Goal: Task Accomplishment & Management: Manage account settings

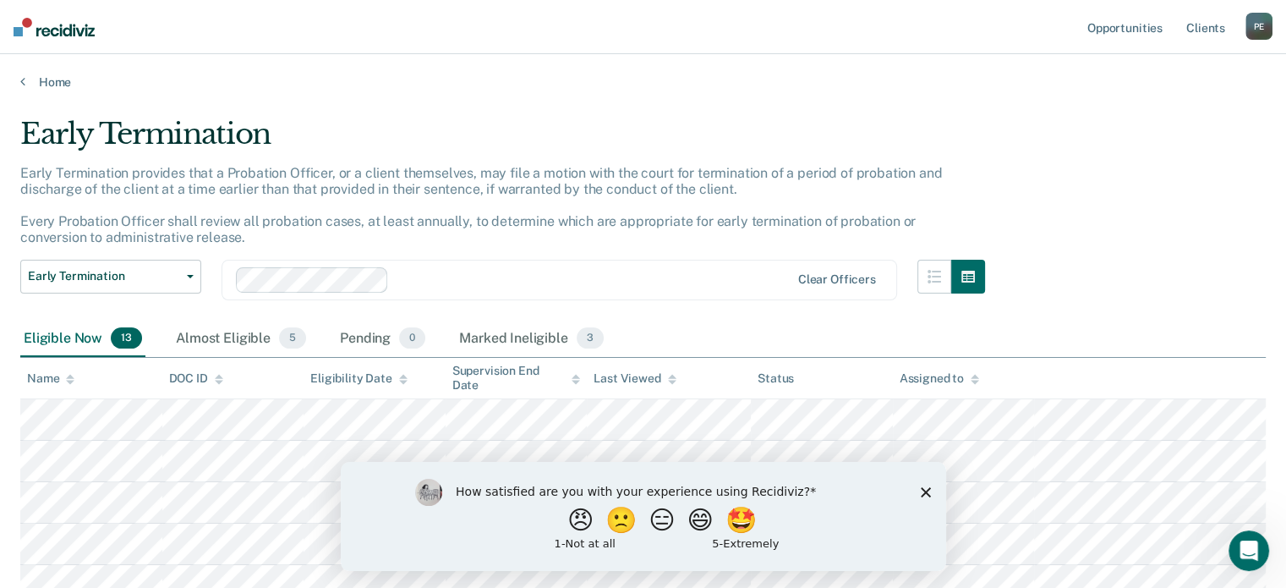
click at [928, 487] on polygon "Close survey" at bounding box center [925, 491] width 10 height 10
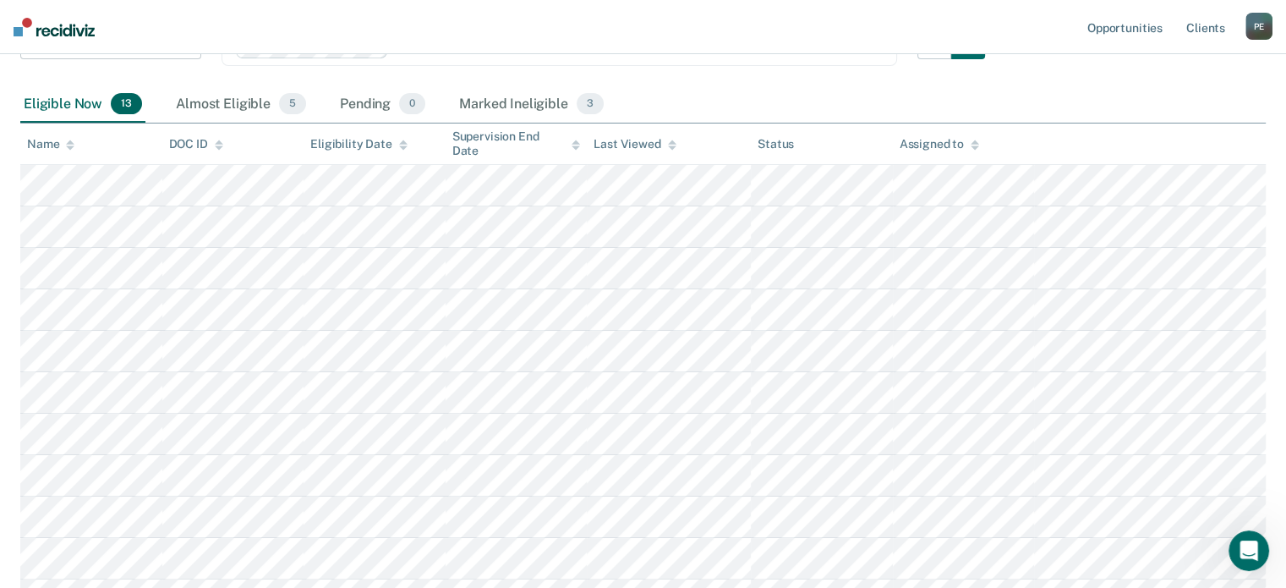
scroll to position [254, 0]
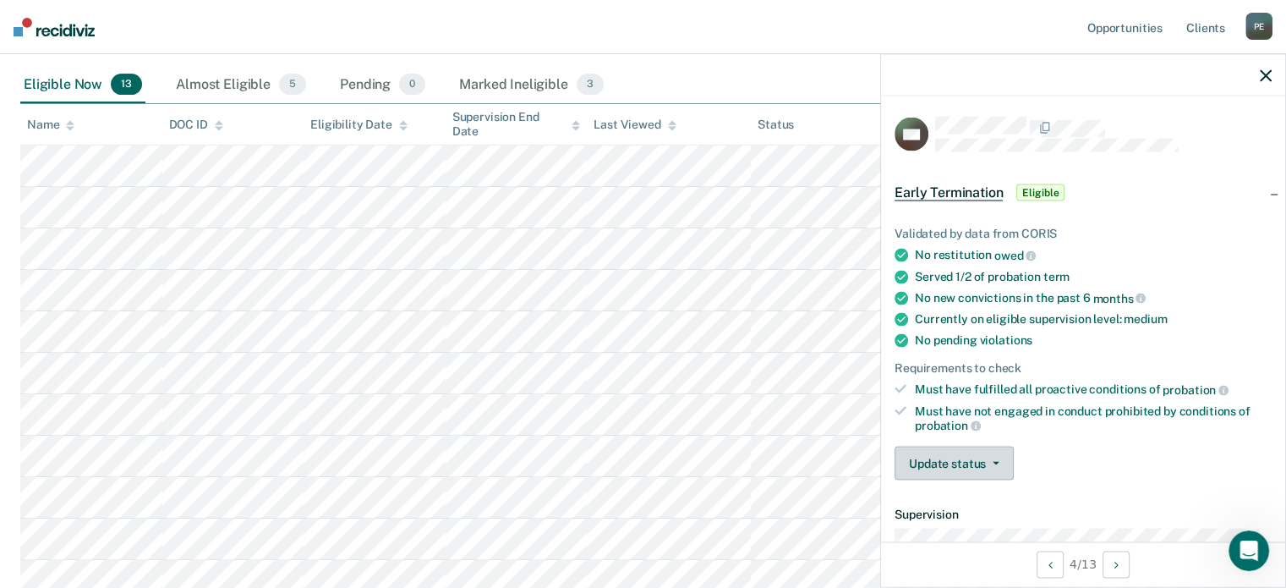
click at [984, 446] on button "Update status" at bounding box center [953, 463] width 119 height 34
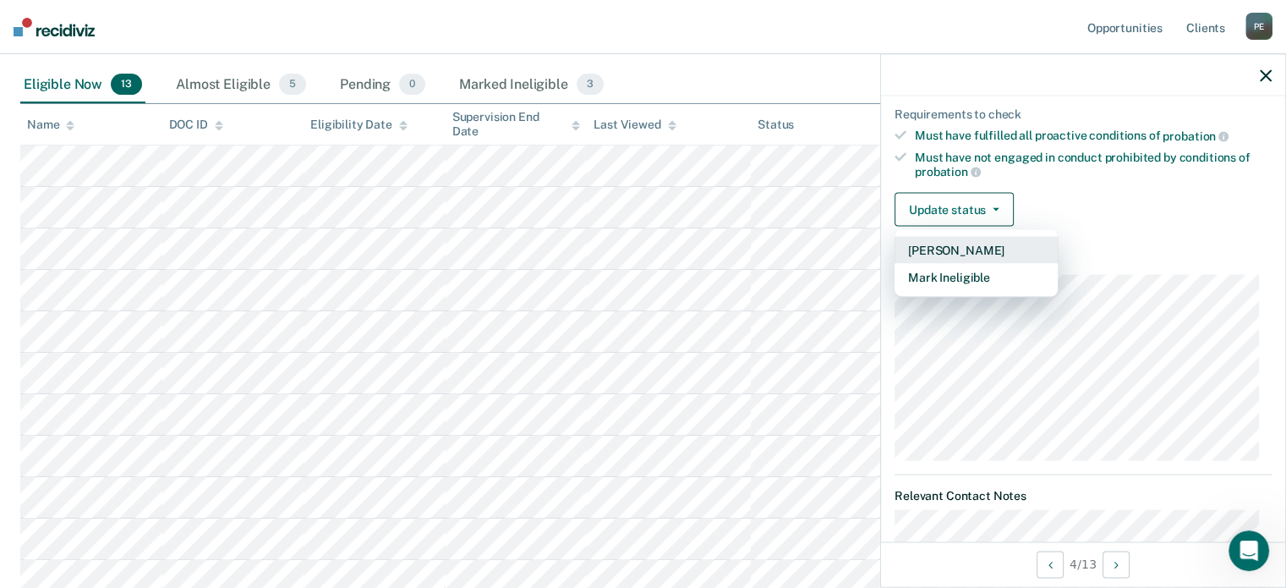
click at [965, 246] on button "[PERSON_NAME]" at bounding box center [975, 250] width 163 height 27
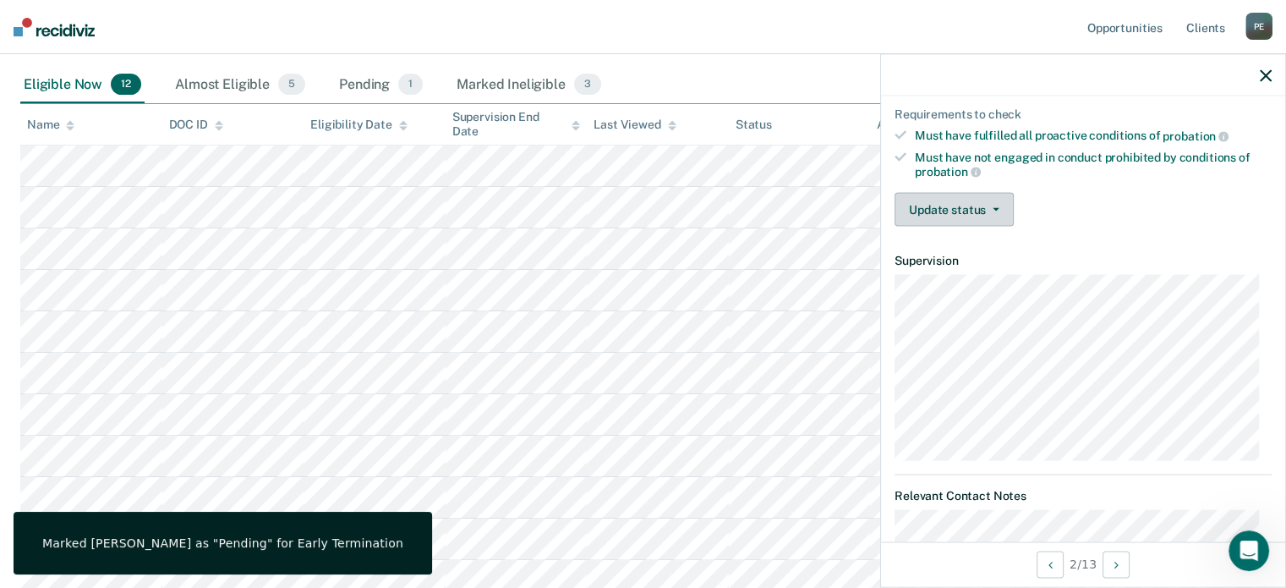
click at [918, 210] on button "Update status" at bounding box center [953, 210] width 119 height 34
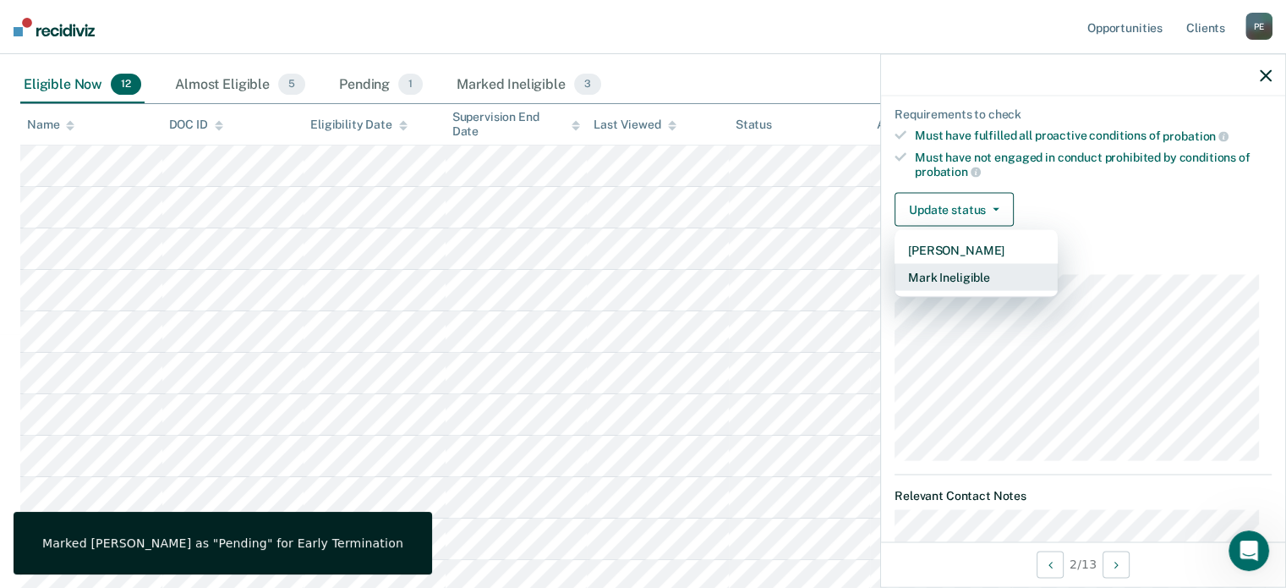
click at [948, 275] on button "Mark Ineligible" at bounding box center [975, 277] width 163 height 27
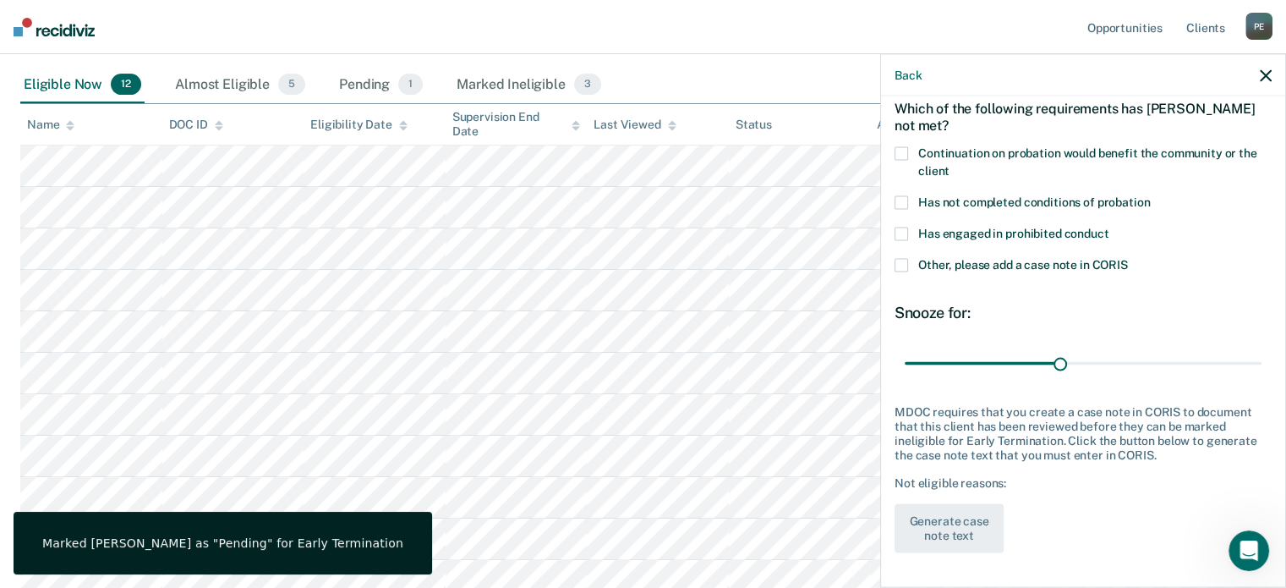
scroll to position [75, 0]
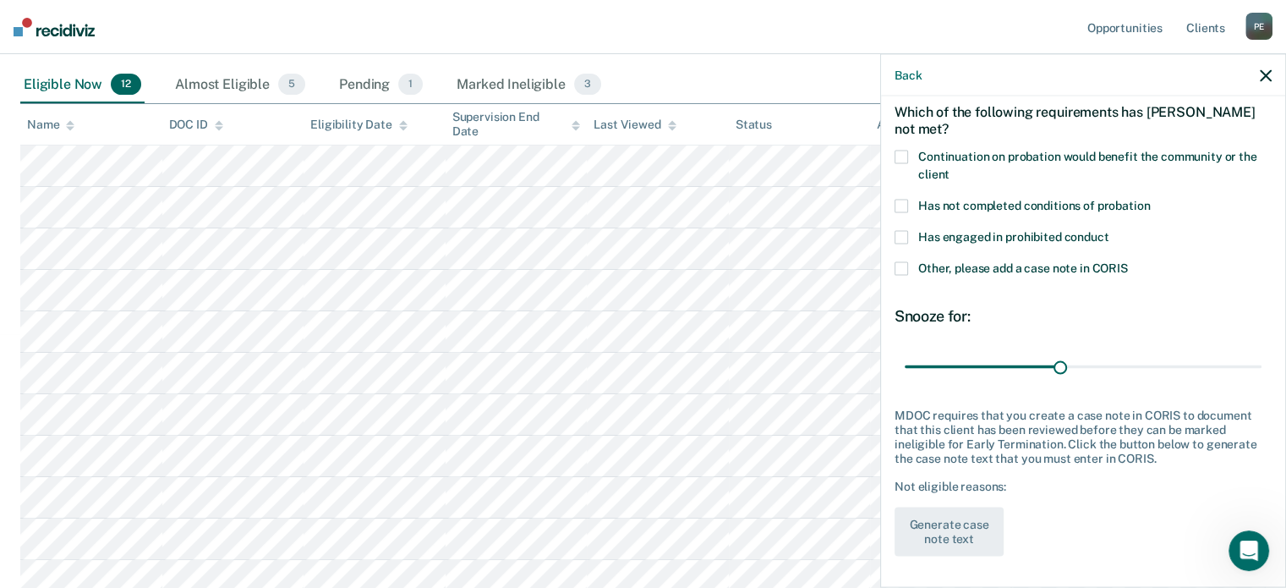
click at [926, 158] on span "Continuation on probation would benefit the community or the client" at bounding box center [1087, 164] width 339 height 31
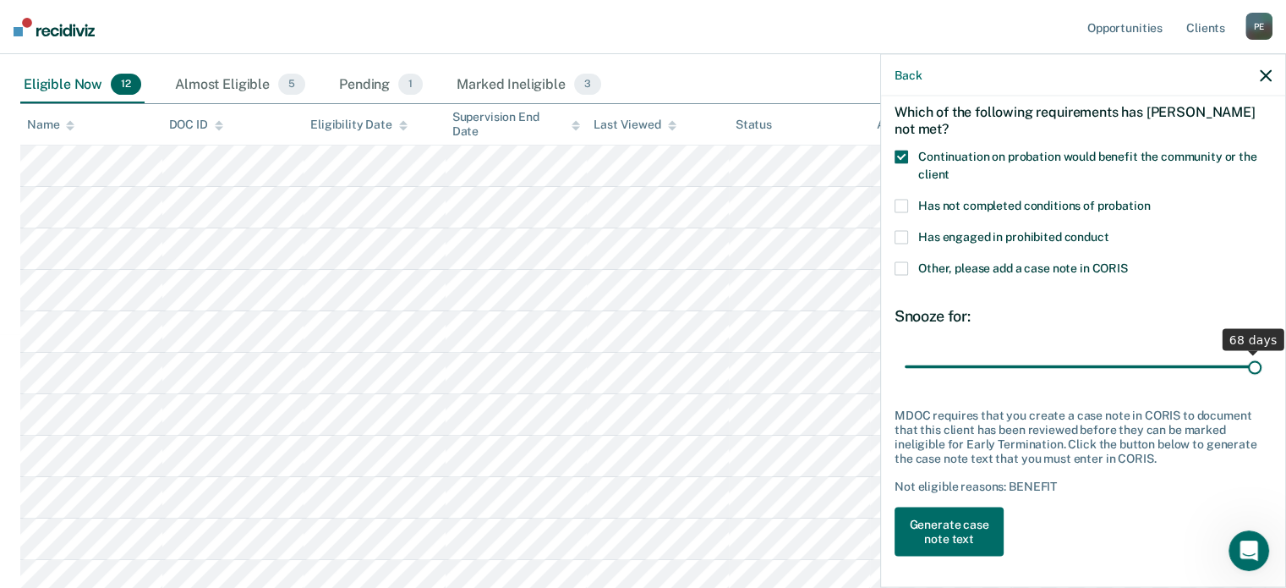
drag, startPoint x: 1092, startPoint y: 364, endPoint x: 1270, endPoint y: 368, distance: 177.6
type input "68"
click at [1261, 368] on input "range" at bounding box center [1083, 367] width 357 height 30
click at [937, 535] on button "Generate case note text" at bounding box center [948, 531] width 109 height 49
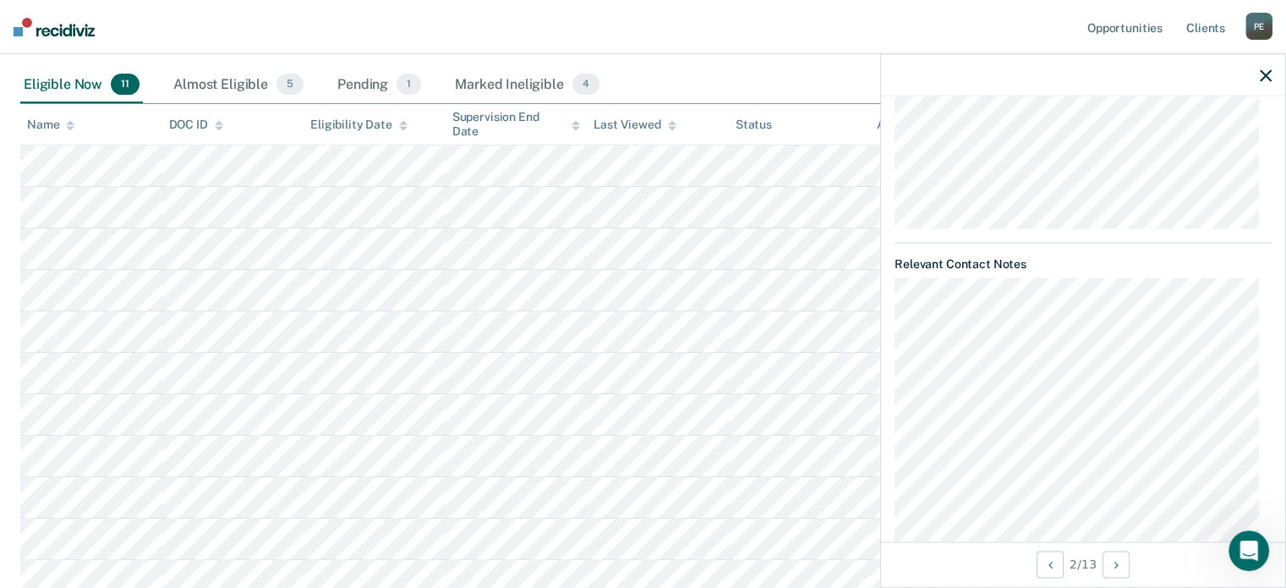
scroll to position [812, 0]
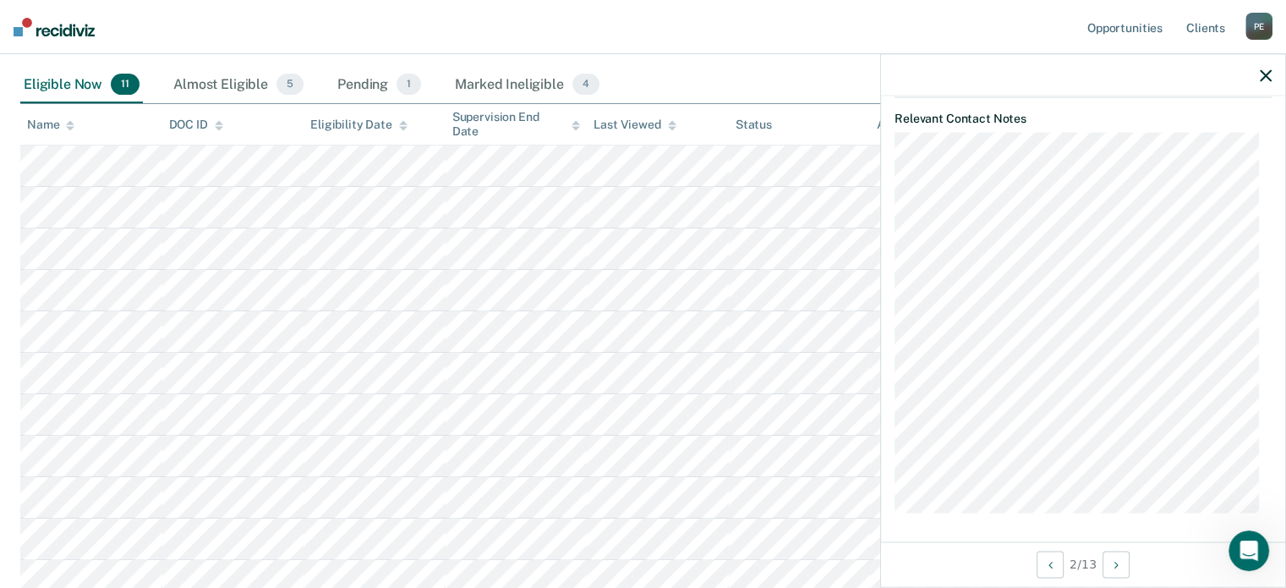
click at [1271, 70] on div at bounding box center [1083, 75] width 404 height 42
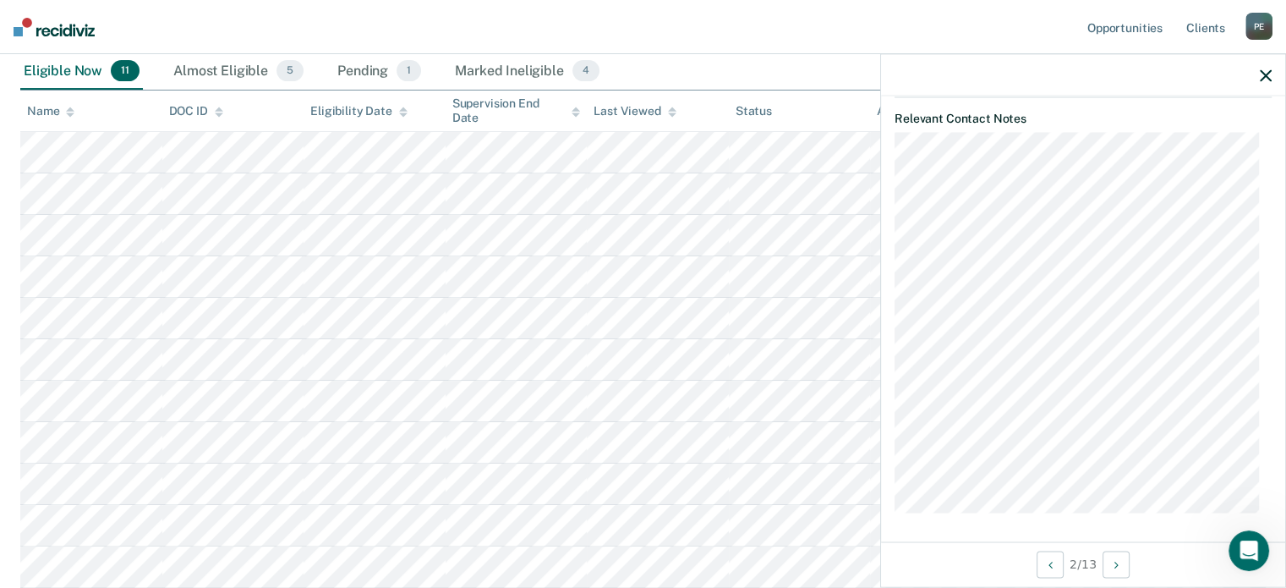
scroll to position [0, 0]
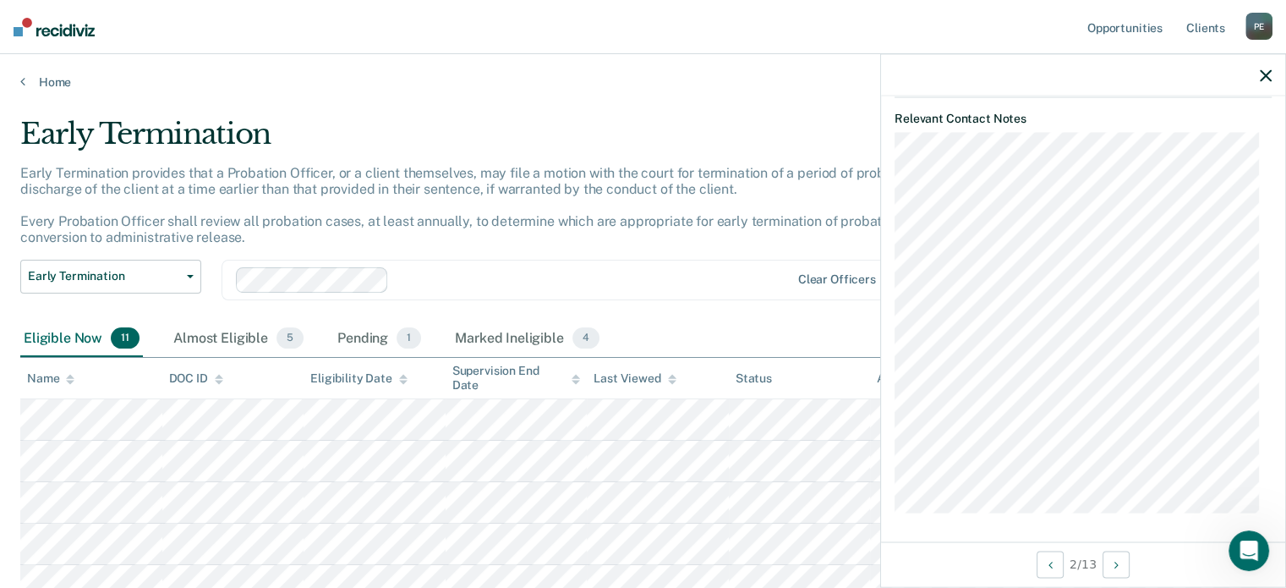
click at [1262, 74] on icon "button" at bounding box center [1266, 75] width 12 height 12
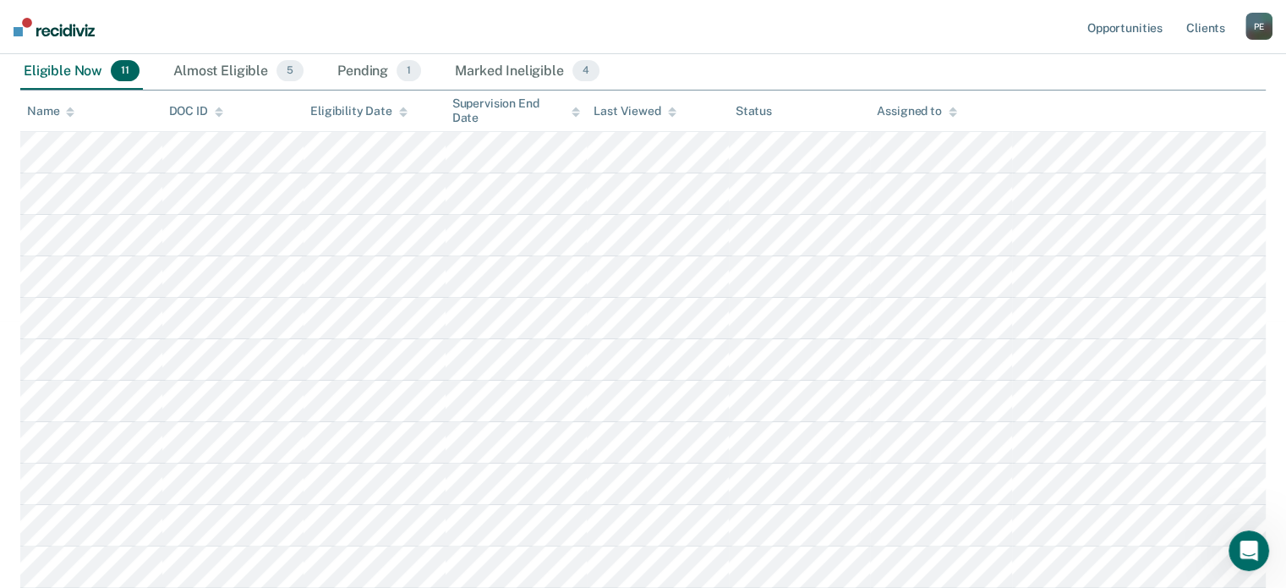
scroll to position [274, 0]
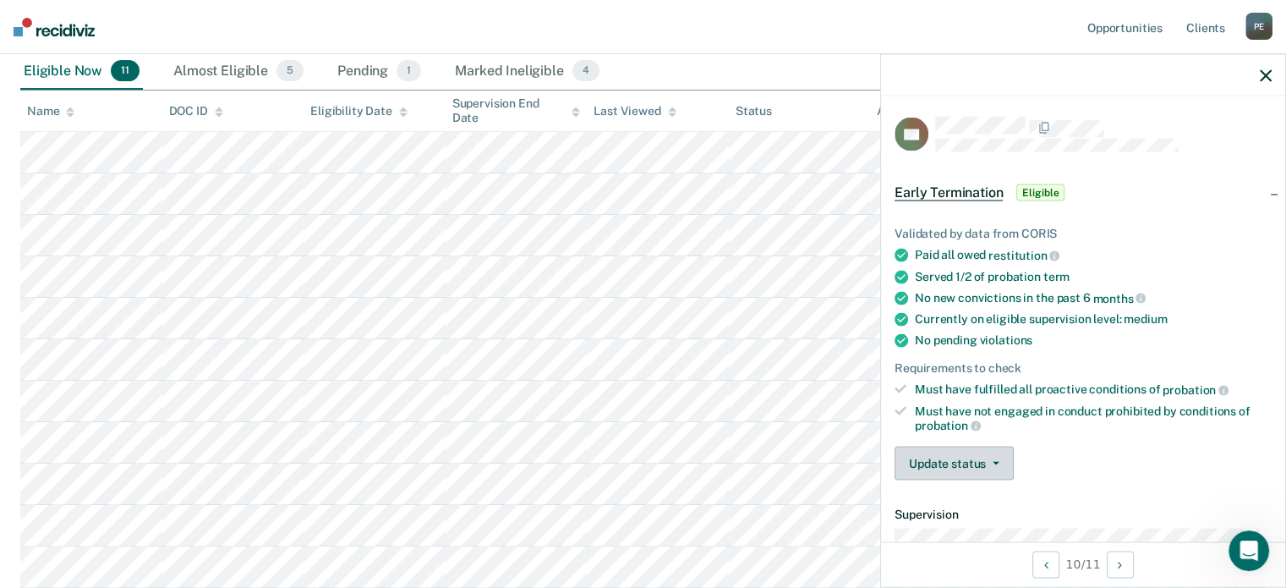
click at [964, 462] on button "Update status" at bounding box center [953, 463] width 119 height 34
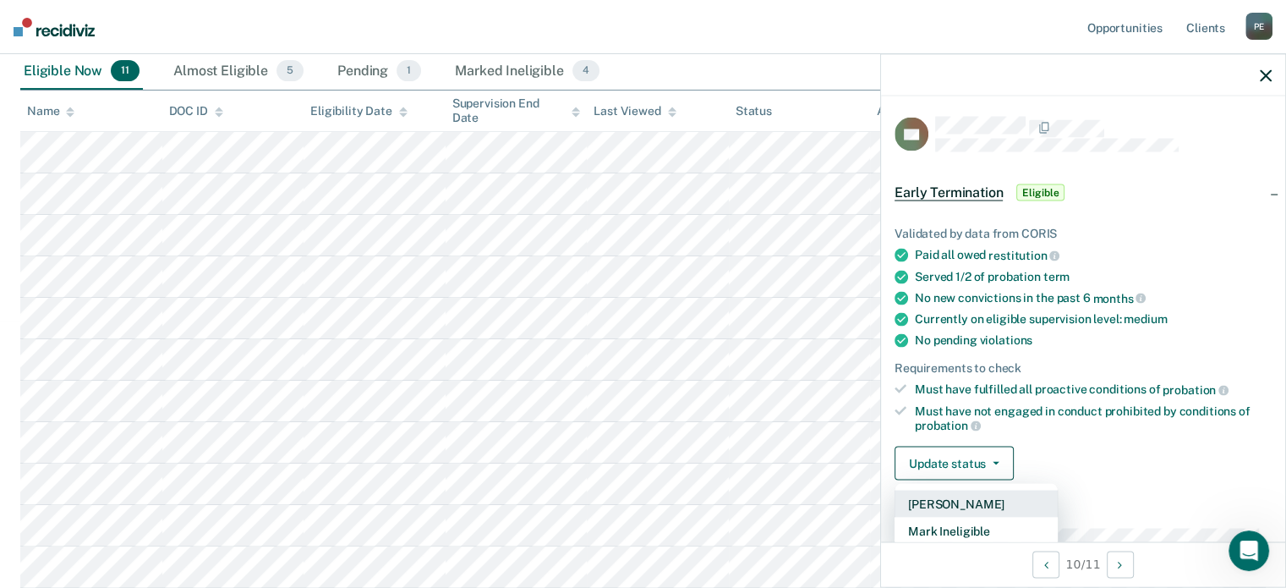
click at [940, 491] on button "[PERSON_NAME]" at bounding box center [975, 503] width 163 height 27
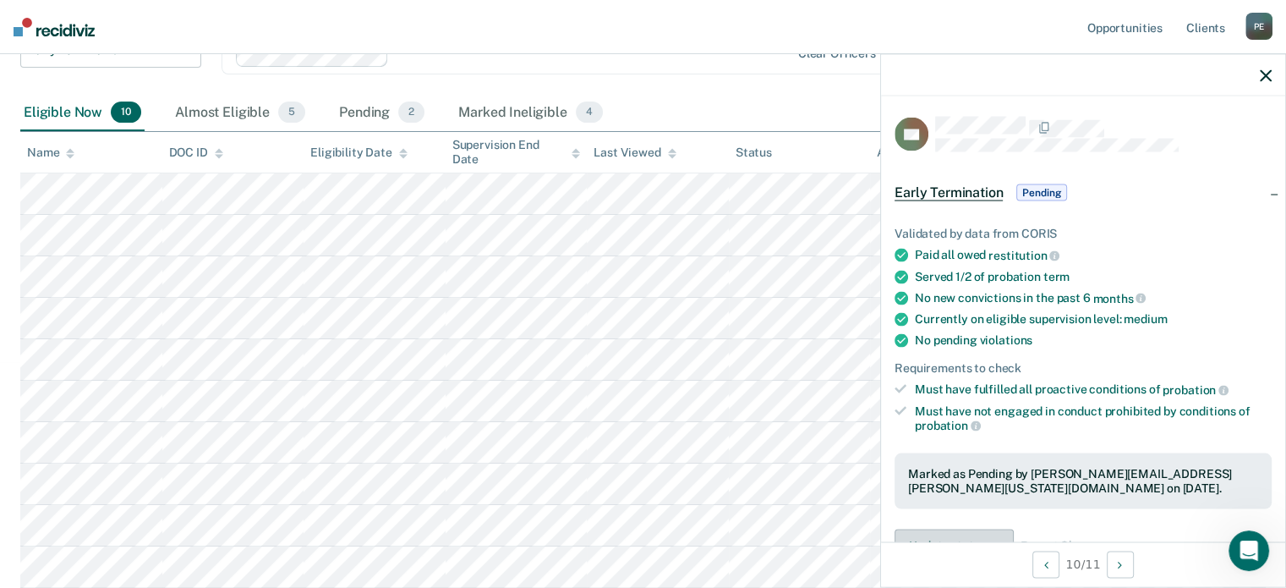
scroll to position [233, 0]
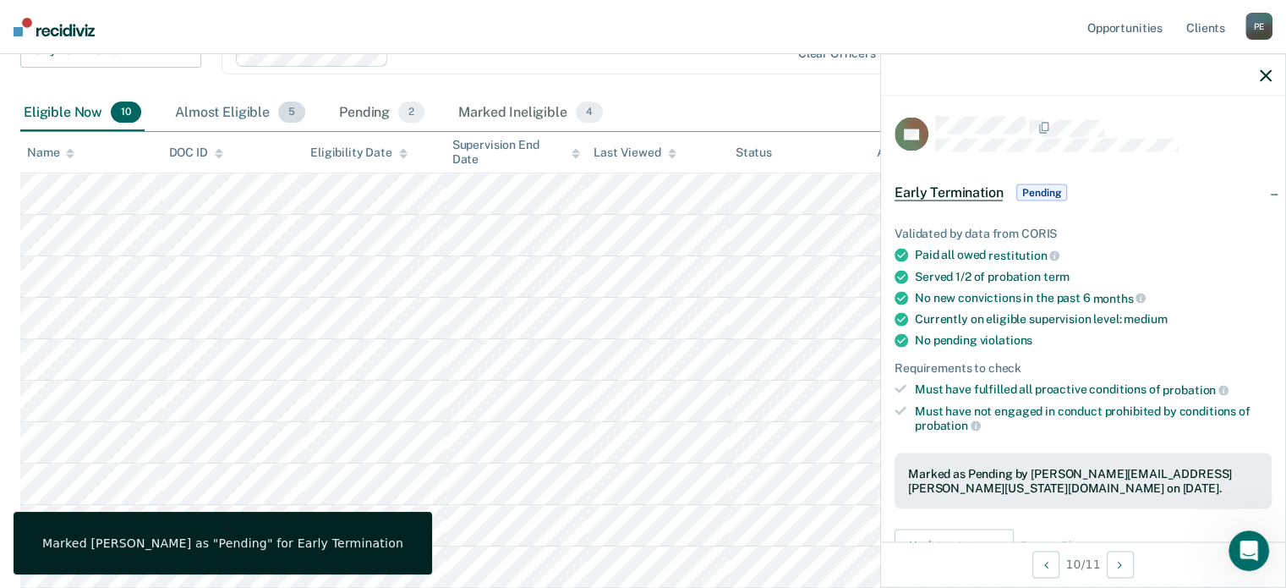
click at [207, 105] on div "Almost Eligible 5" at bounding box center [240, 113] width 137 height 37
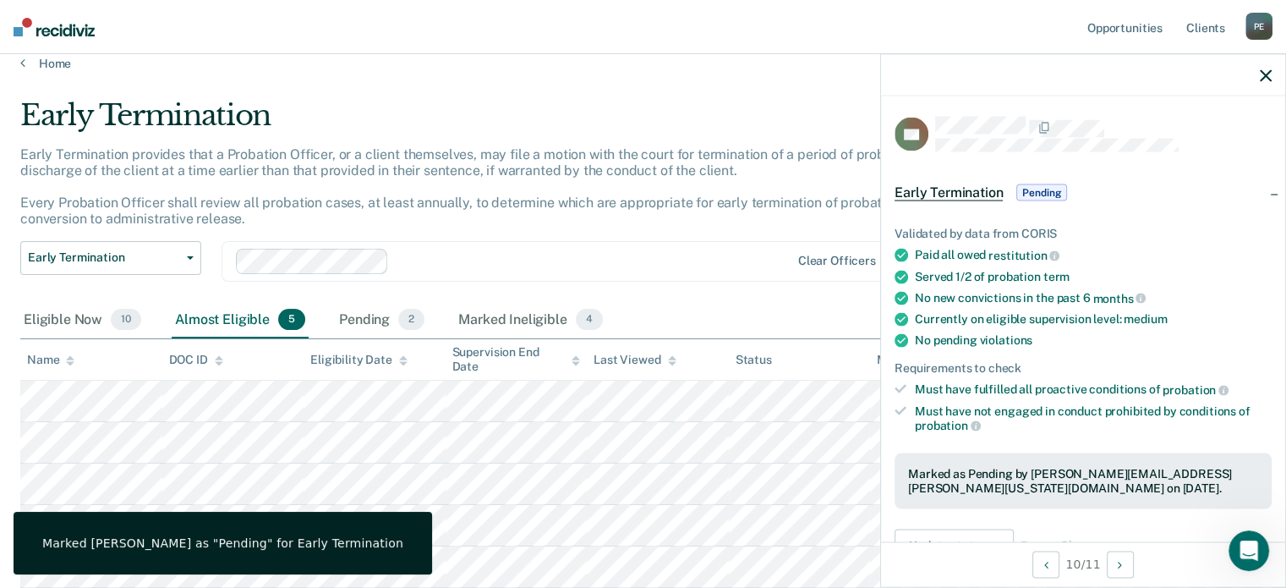
scroll to position [34, 0]
click at [46, 302] on div "Eligible Now 10" at bounding box center [82, 320] width 124 height 37
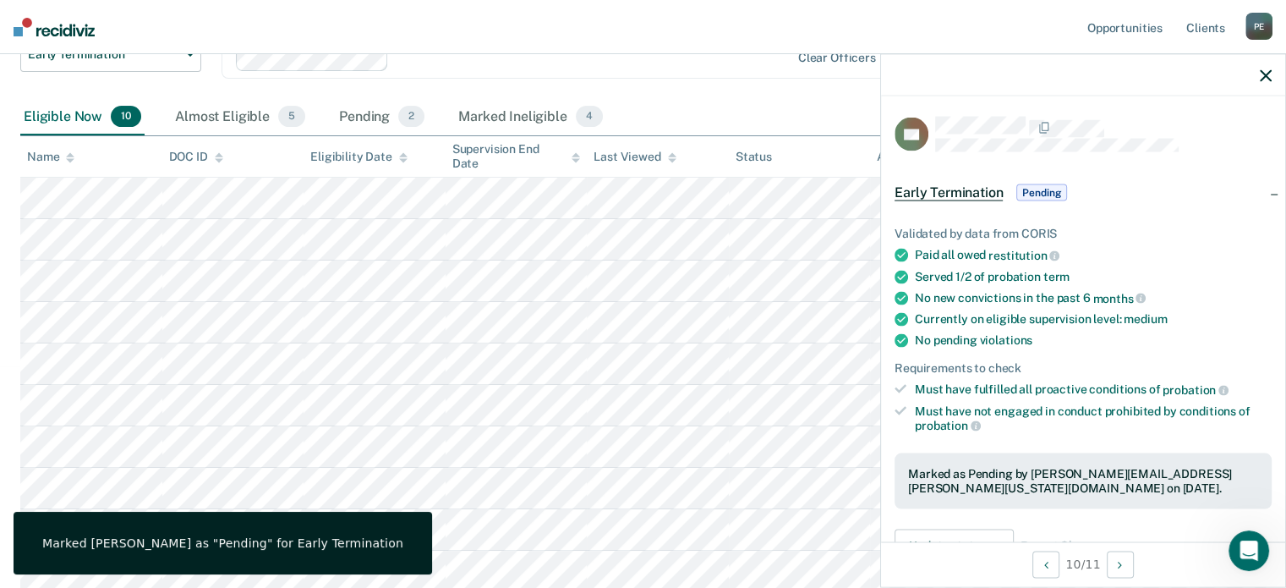
scroll to position [233, 0]
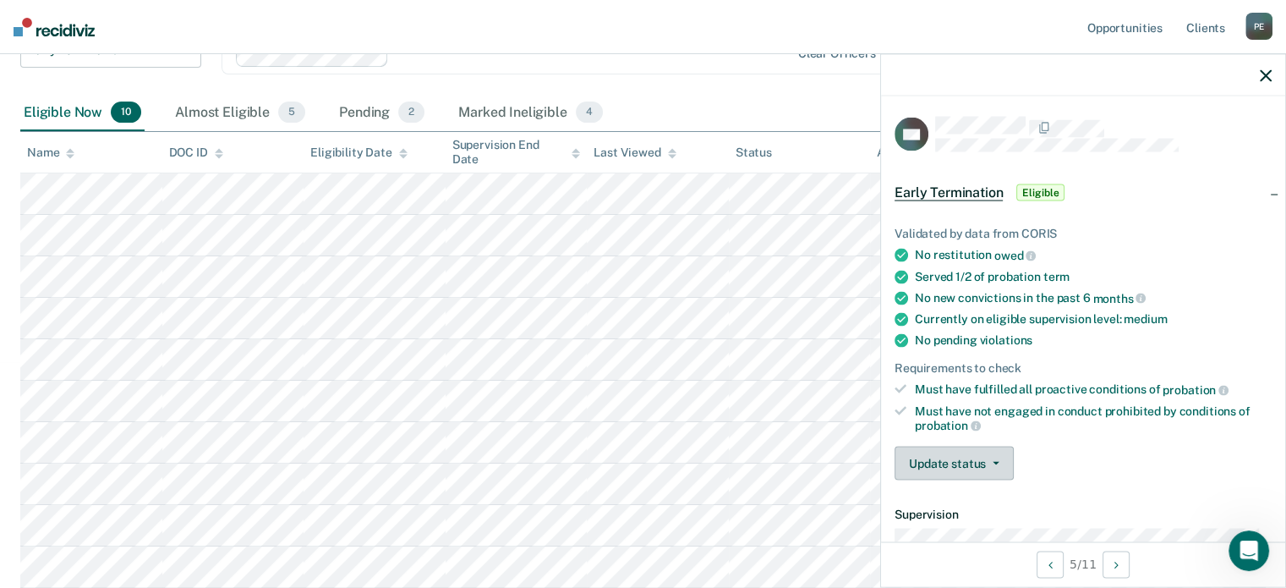
click at [943, 463] on button "Update status" at bounding box center [953, 463] width 119 height 34
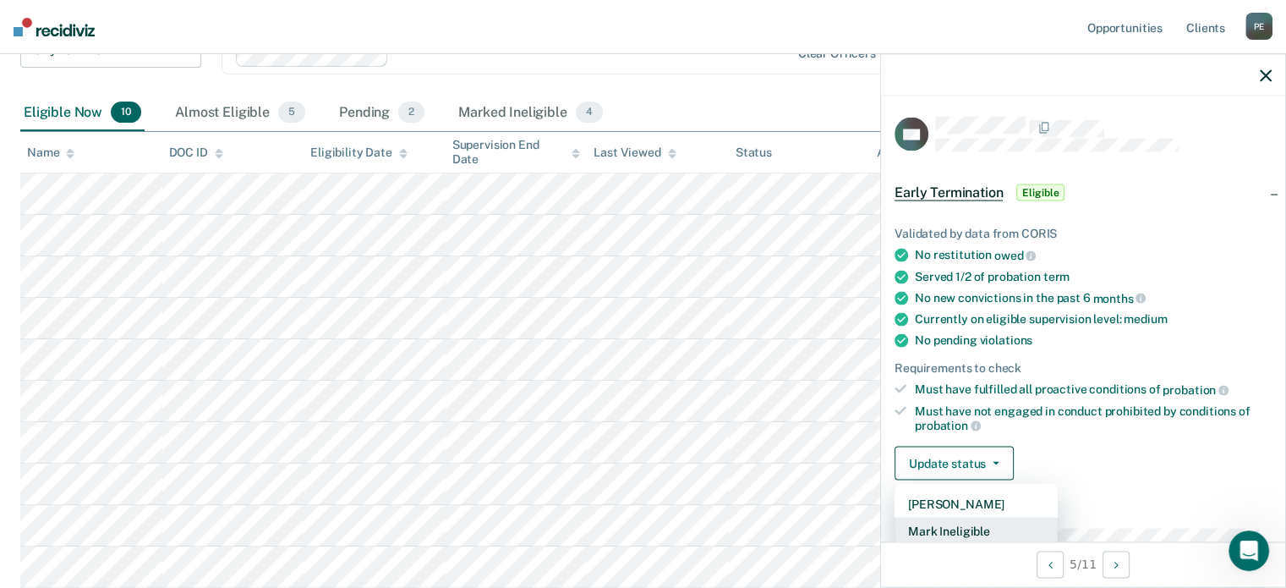
click at [957, 520] on button "Mark Ineligible" at bounding box center [975, 530] width 163 height 27
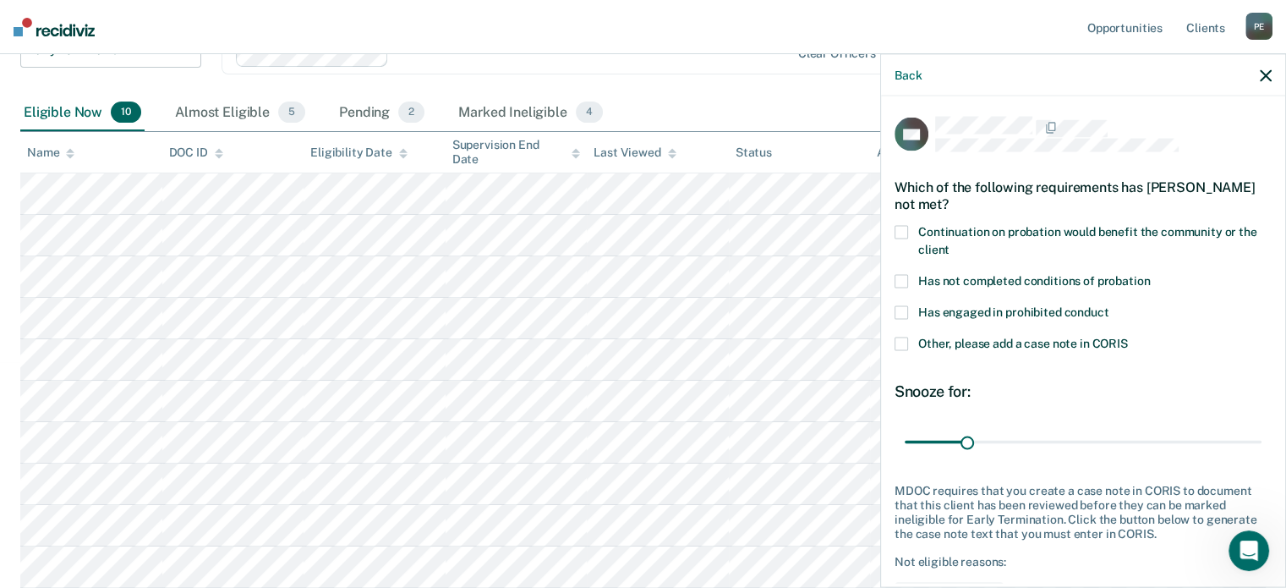
click at [897, 274] on span at bounding box center [901, 281] width 14 height 14
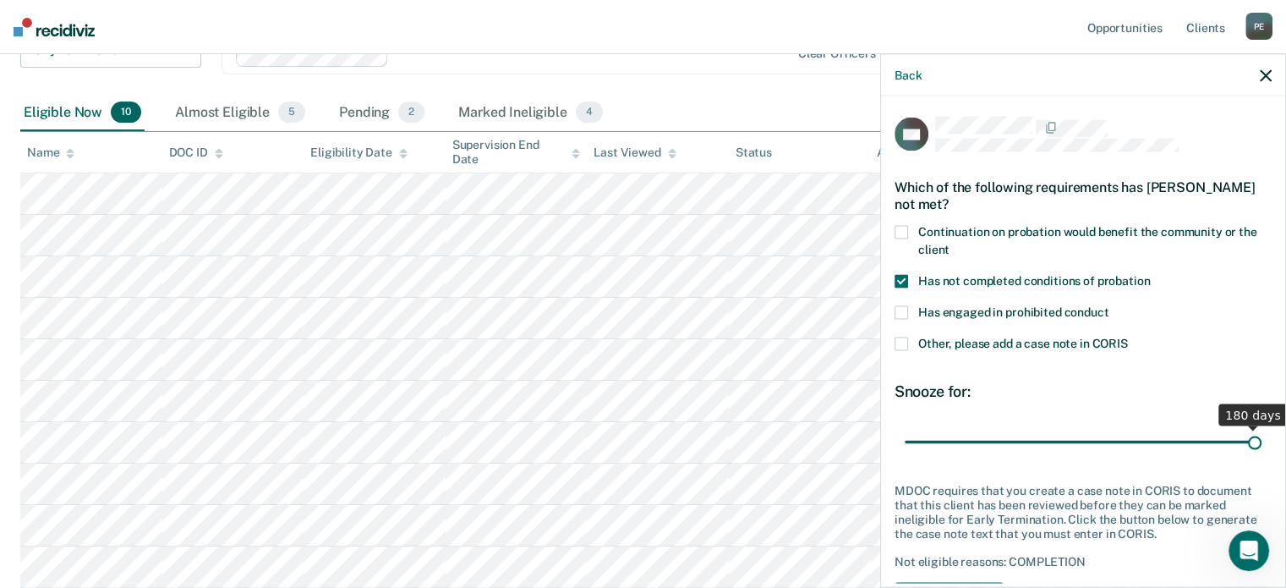
drag, startPoint x: 976, startPoint y: 446, endPoint x: 1298, endPoint y: 437, distance: 322.2
type input "180"
click at [1261, 437] on input "range" at bounding box center [1083, 442] width 357 height 30
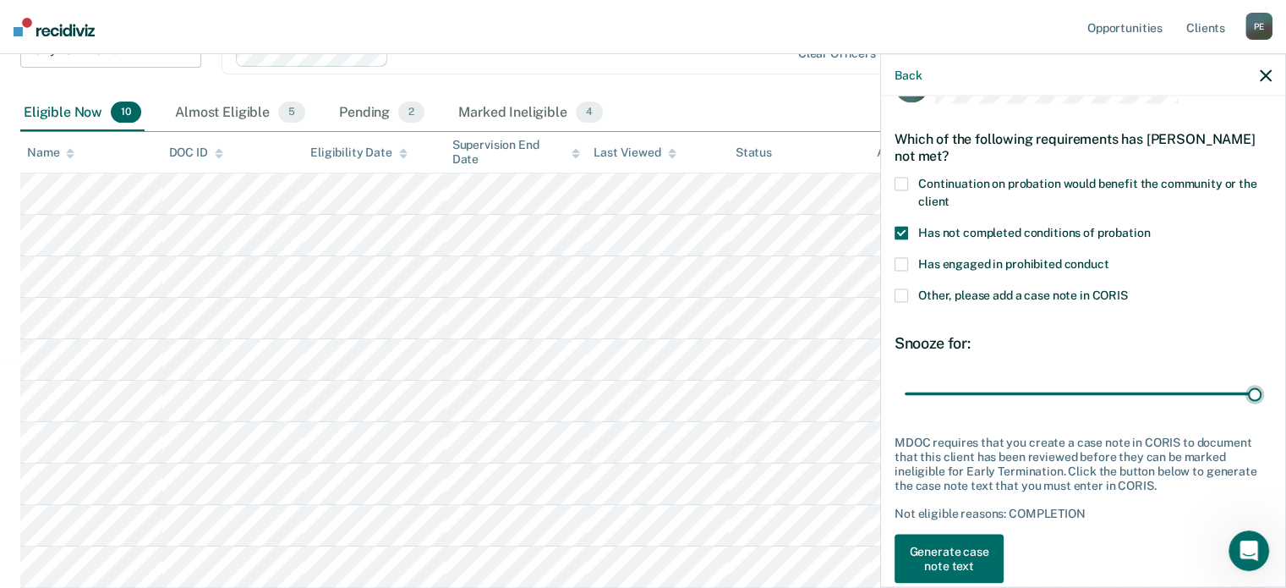
scroll to position [75, 0]
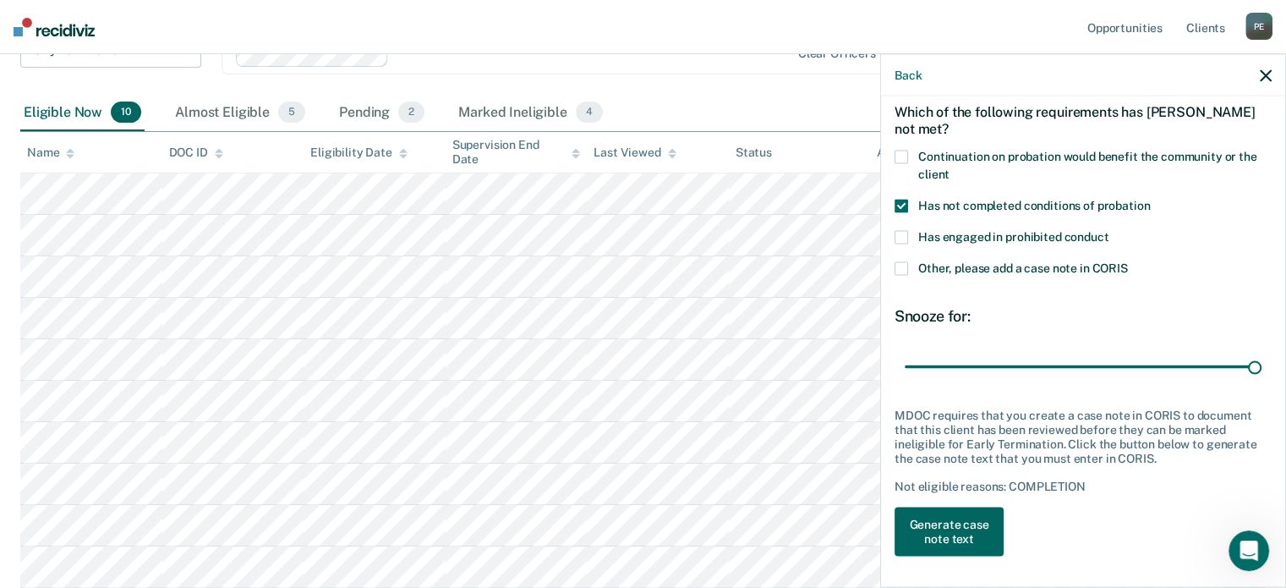
click at [951, 530] on button "Generate case note text" at bounding box center [948, 531] width 109 height 49
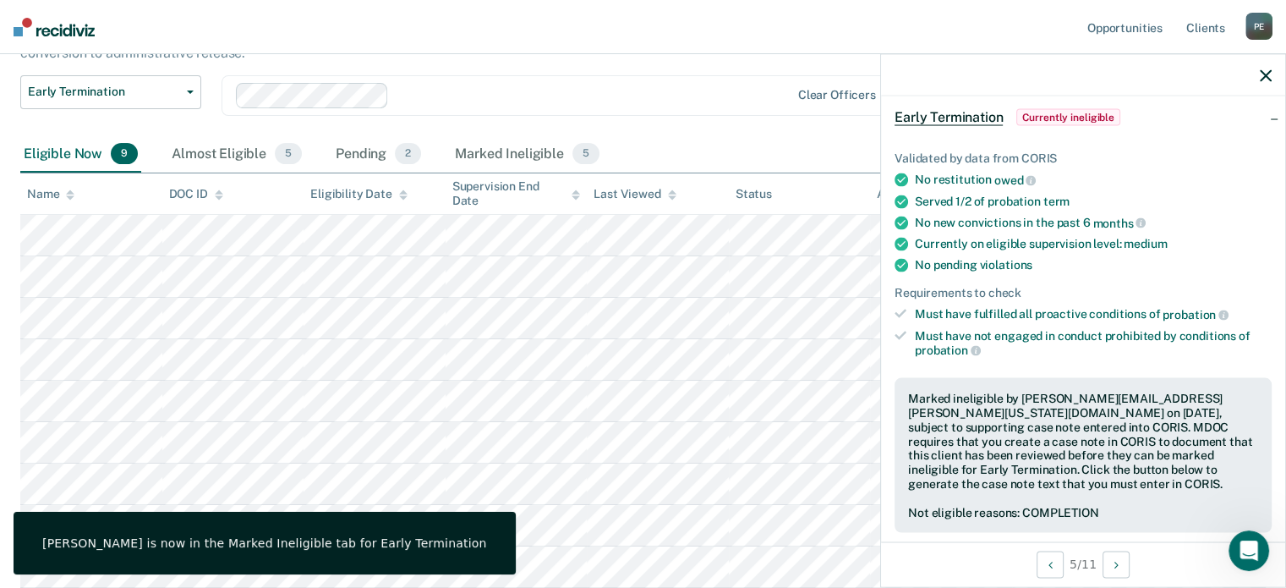
click at [1265, 71] on icon "button" at bounding box center [1266, 75] width 12 height 12
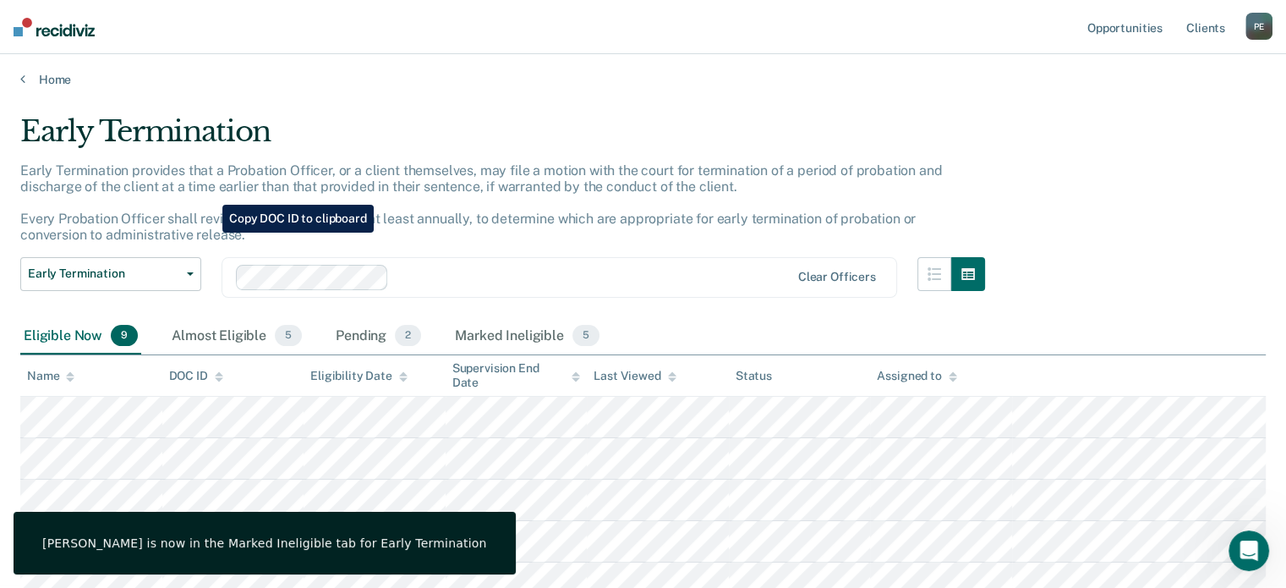
scroll to position [0, 0]
